Goal: Task Accomplishment & Management: Complete application form

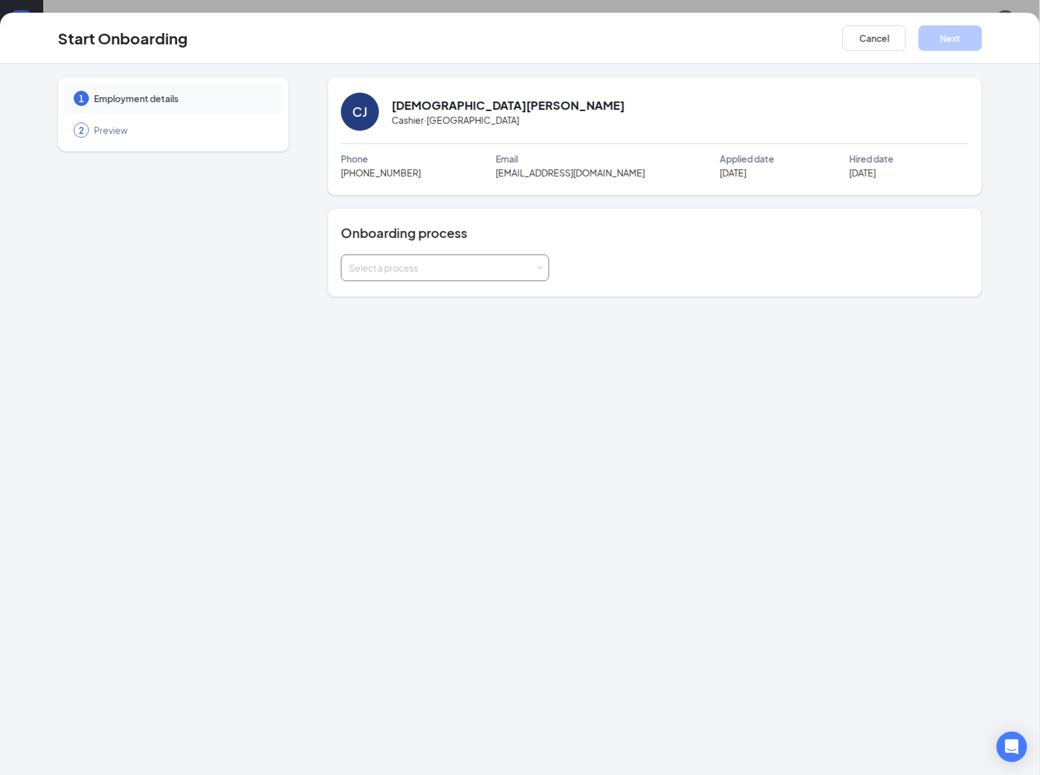
click at [435, 268] on div "Select a process" at bounding box center [442, 268] width 186 height 13
click at [432, 293] on span "Windward Group Onboarding" at bounding box center [407, 294] width 123 height 11
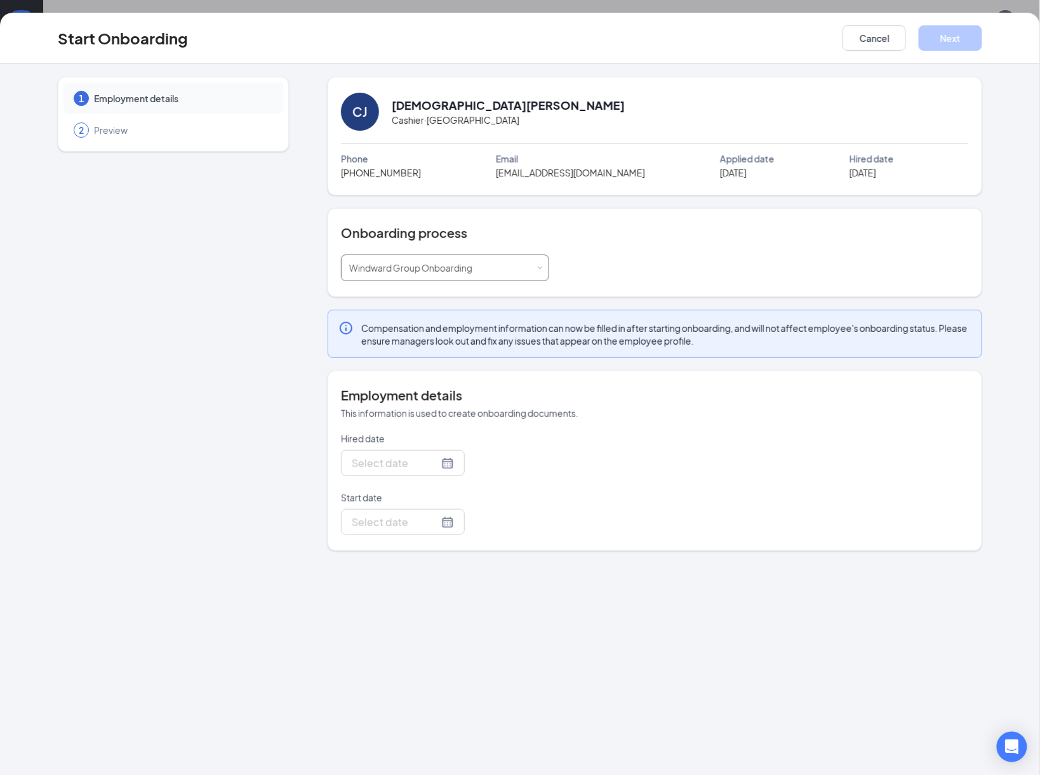
type input "[DATE]"
drag, startPoint x: 399, startPoint y: 532, endPoint x: 389, endPoint y: 533, distance: 9.6
click at [399, 533] on div at bounding box center [403, 522] width 124 height 26
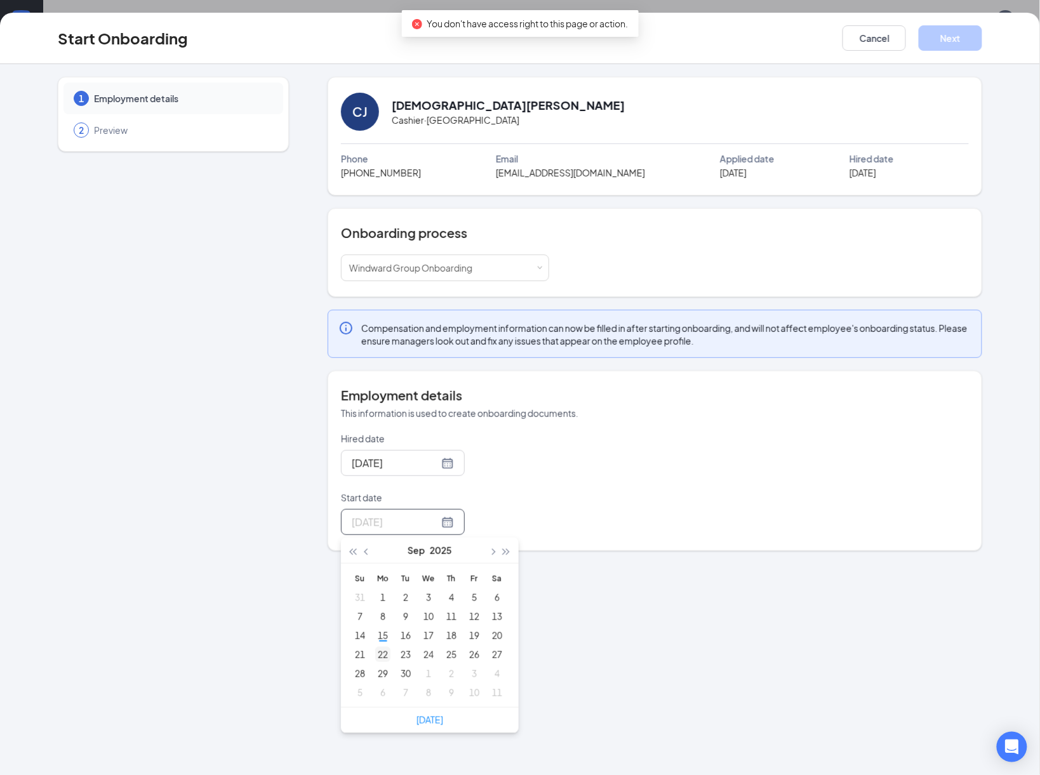
type input "[DATE]"
click at [386, 656] on div "22" at bounding box center [382, 654] width 15 height 15
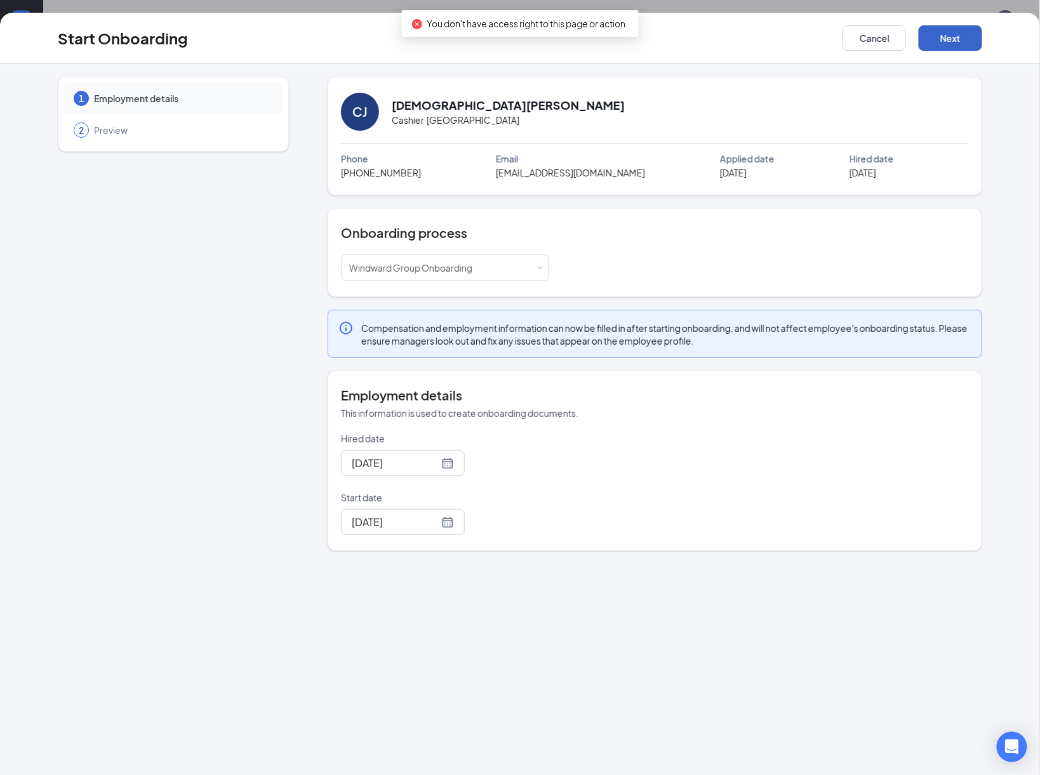
click at [967, 36] on button "Next" at bounding box center [950, 37] width 63 height 25
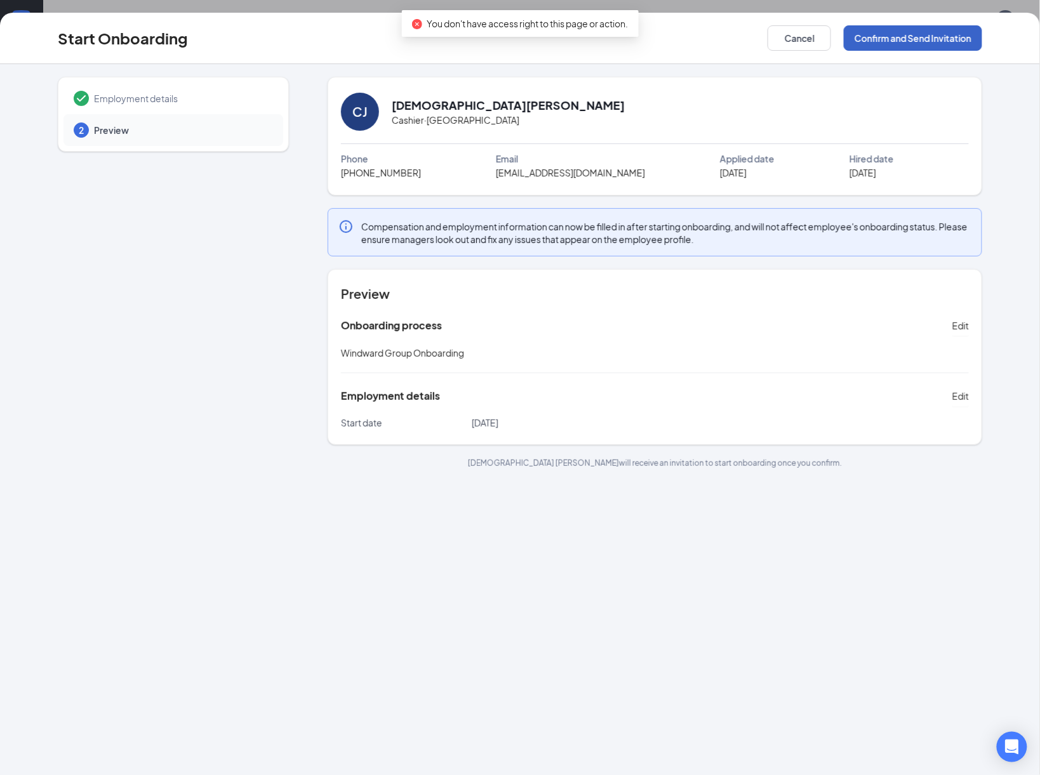
click at [915, 36] on button "Confirm and Send Invitation" at bounding box center [913, 37] width 138 height 25
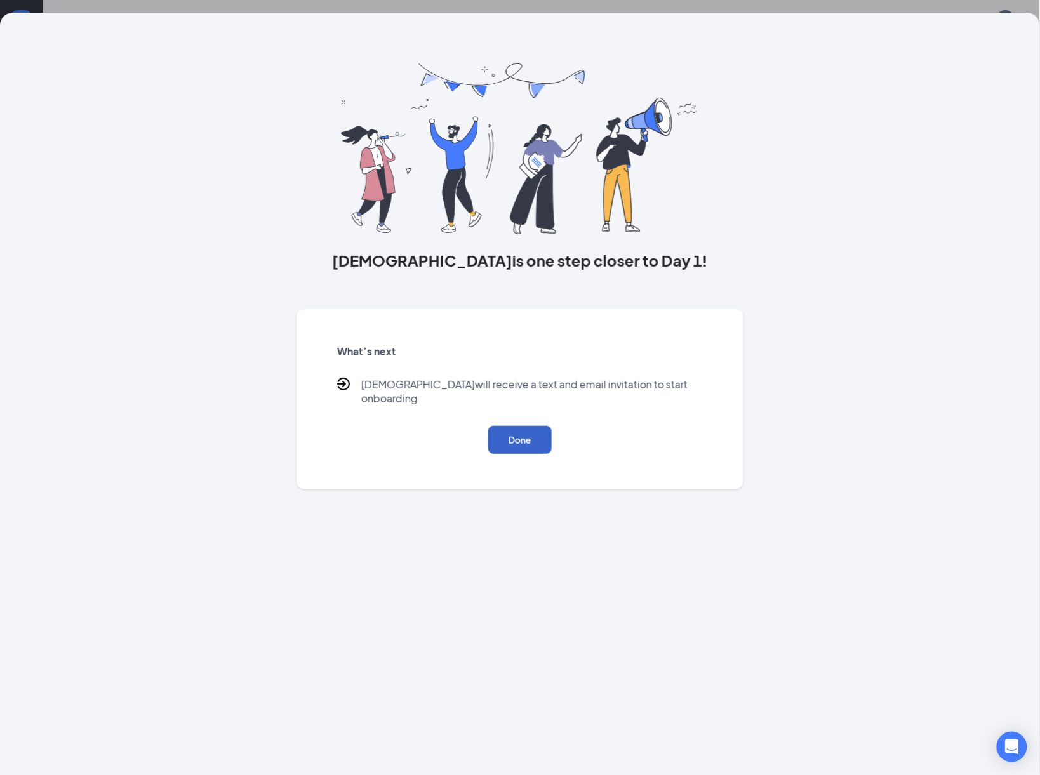
click at [535, 426] on button "Done" at bounding box center [519, 440] width 63 height 28
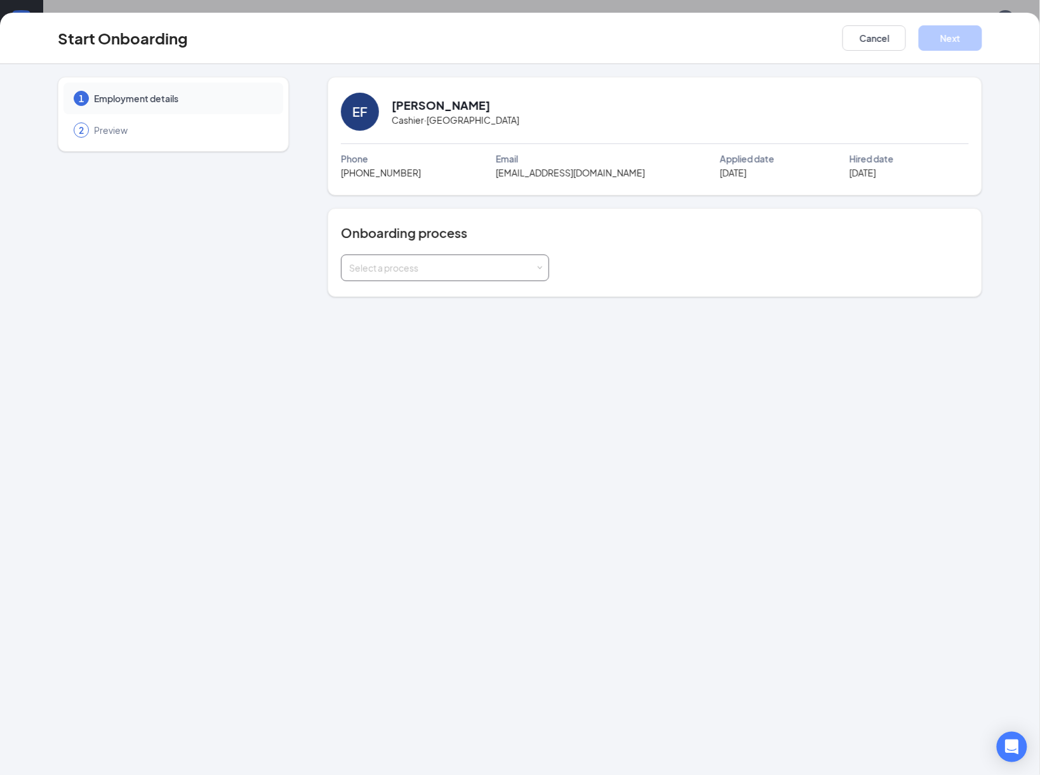
click at [446, 262] on div "Select a process" at bounding box center [445, 267] width 192 height 25
click at [415, 303] on li "Windward Group Onboarding" at bounding box center [445, 295] width 208 height 23
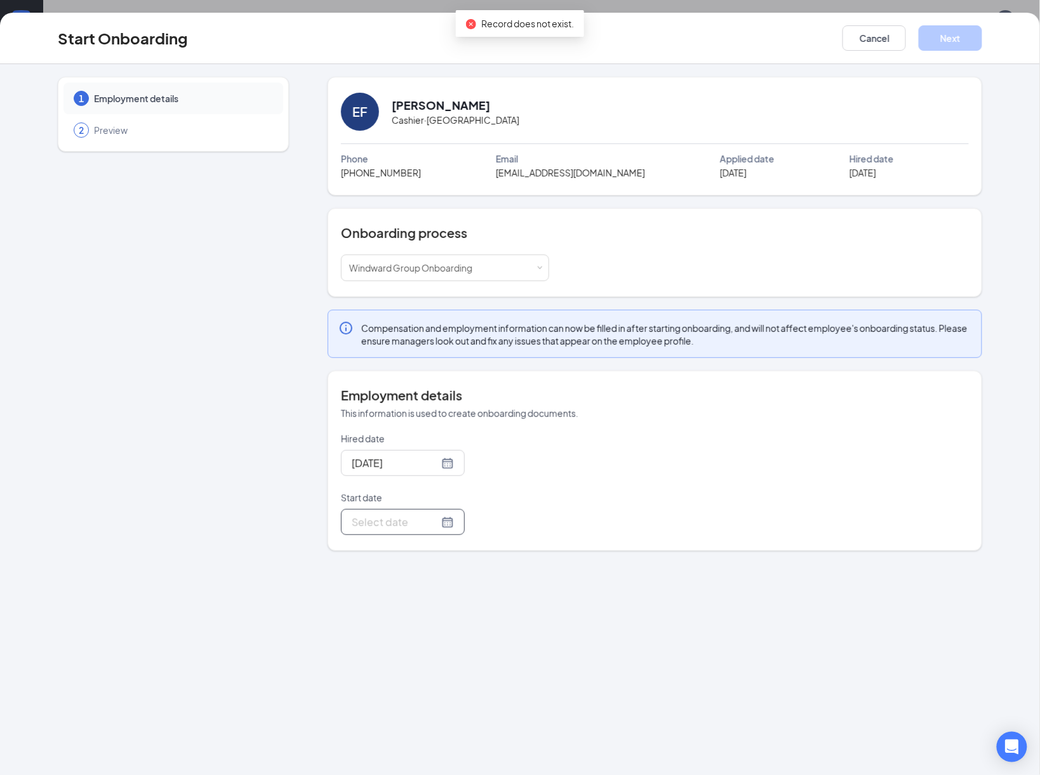
drag, startPoint x: 401, startPoint y: 522, endPoint x: 397, endPoint y: 535, distance: 13.3
click at [400, 523] on input "Start date" at bounding box center [395, 522] width 87 height 16
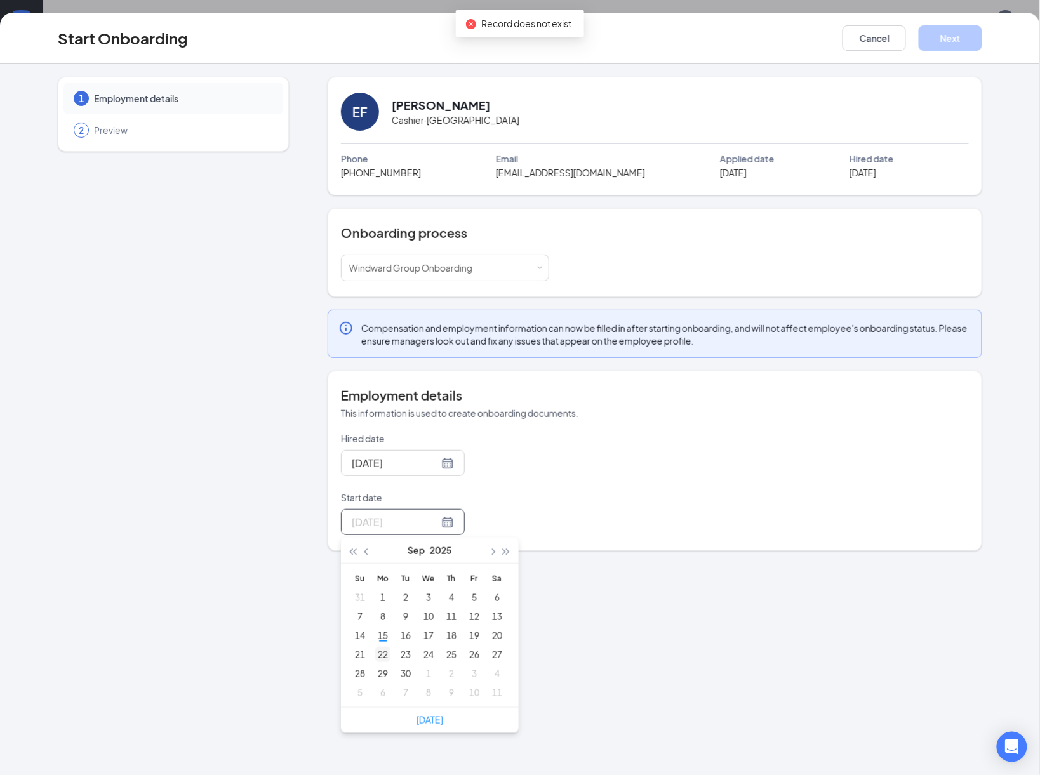
type input "[DATE]"
click at [381, 656] on div "22" at bounding box center [382, 654] width 15 height 15
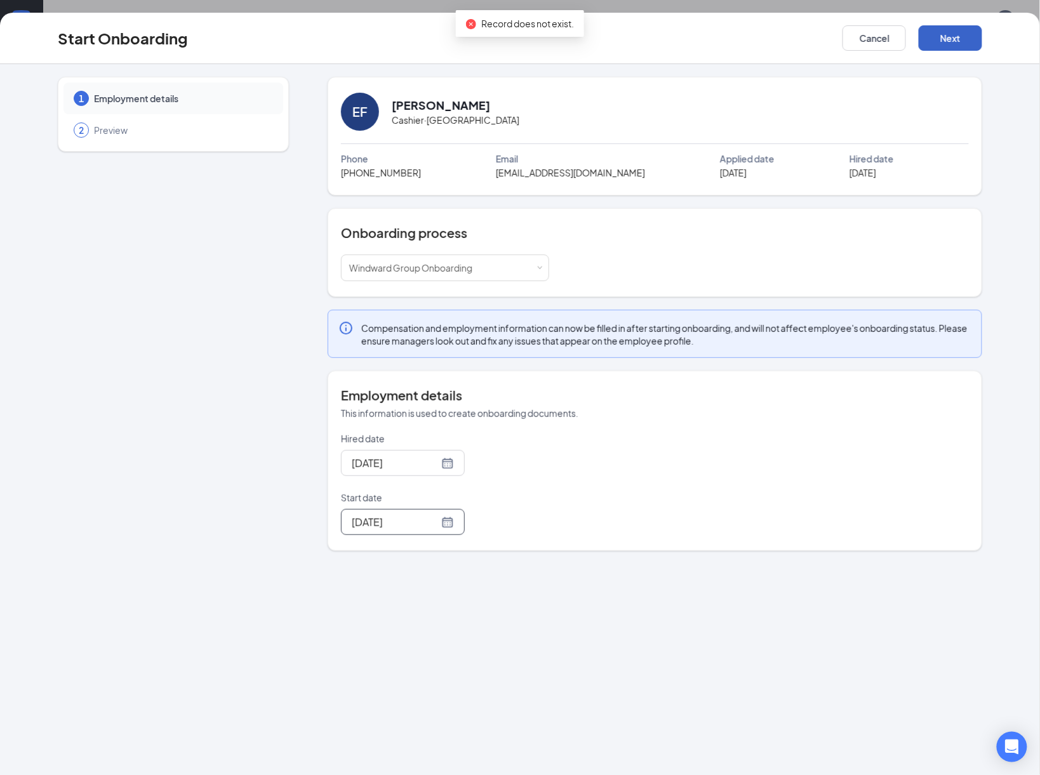
click at [926, 44] on button "Next" at bounding box center [950, 37] width 63 height 25
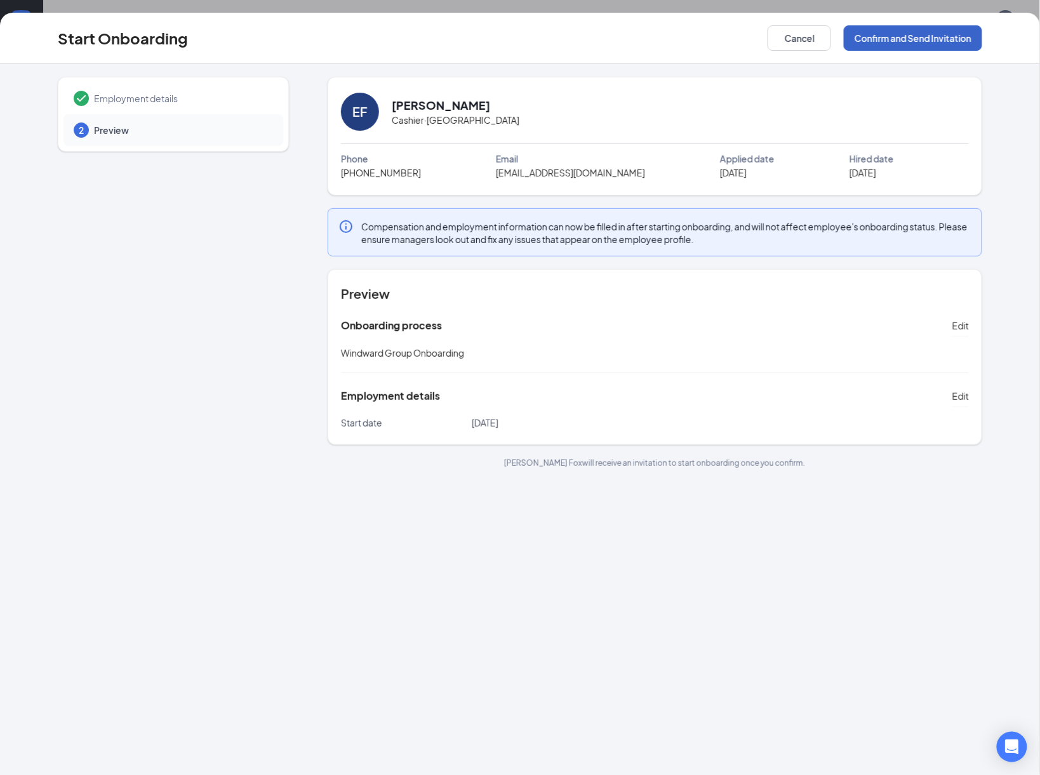
click at [890, 39] on button "Confirm and Send Invitation" at bounding box center [913, 37] width 138 height 25
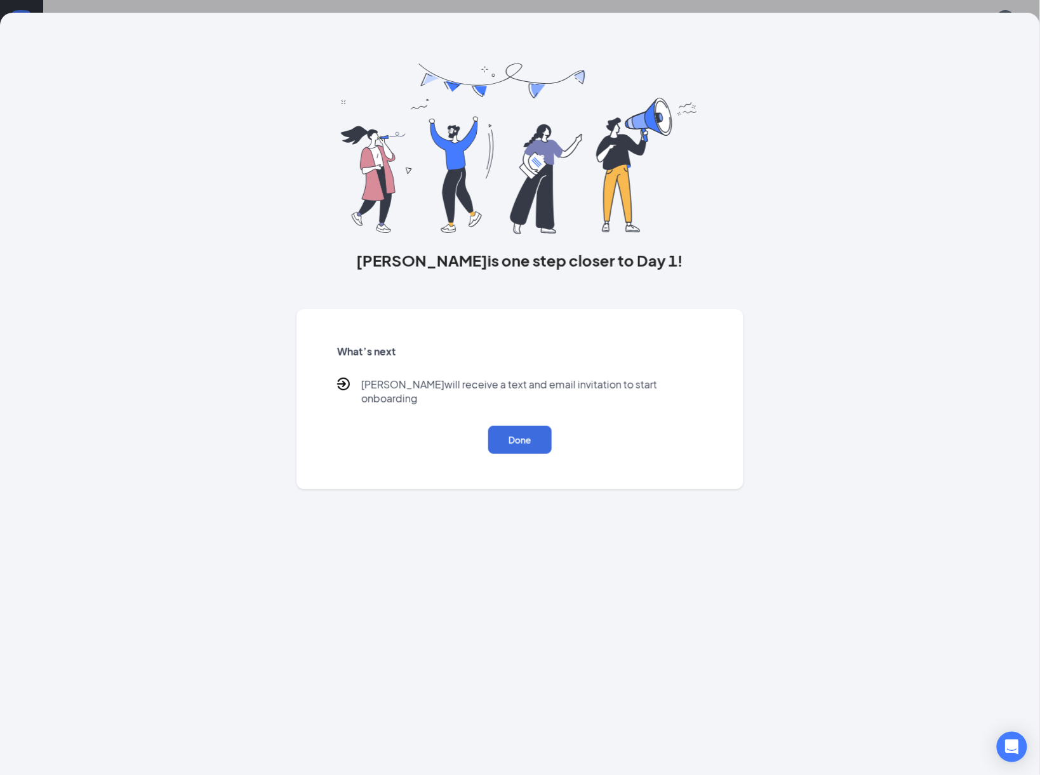
click at [521, 444] on div "What’s next Ethan will receive a text and email invitation to start onboarding …" at bounding box center [520, 399] width 396 height 140
click at [516, 435] on button "Done" at bounding box center [519, 440] width 63 height 28
